Goal: Information Seeking & Learning: Understand process/instructions

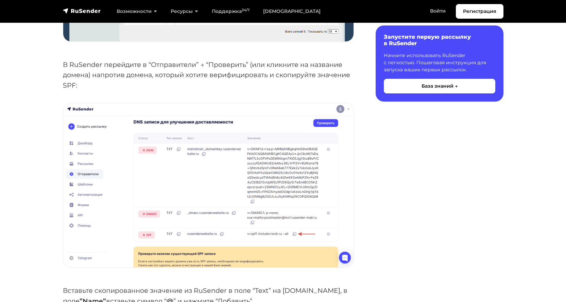
scroll to position [1087, 0]
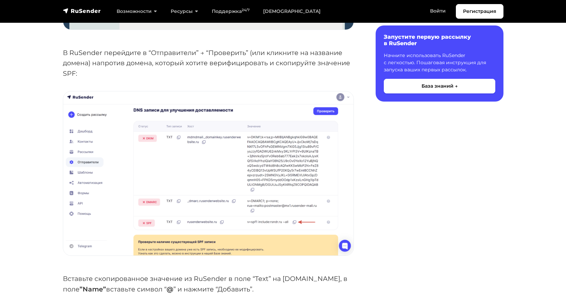
click at [91, 49] on p "В RuSender перейдите в “Отправители” → “Проверить” (или кликните на название до…" at bounding box center [208, 63] width 291 height 31
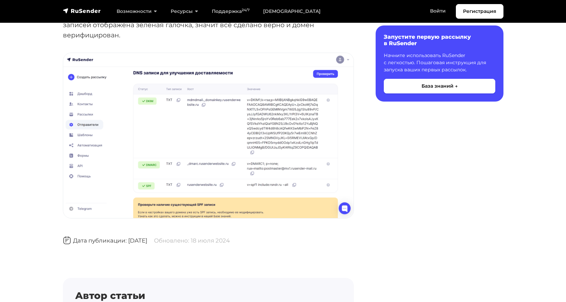
scroll to position [3261, 0]
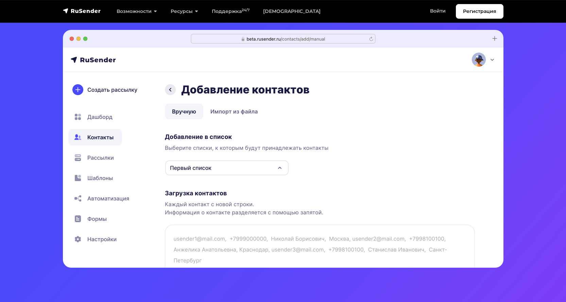
scroll to position [238, 0]
